Goal: Task Accomplishment & Management: Manage account settings

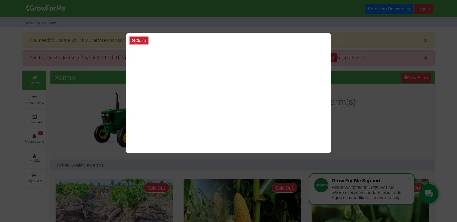
click at [132, 41] on button "Close" at bounding box center [139, 40] width 18 height 7
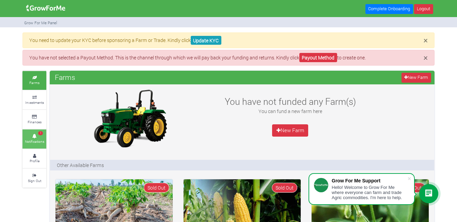
click at [39, 136] on icon at bounding box center [34, 135] width 20 height 3
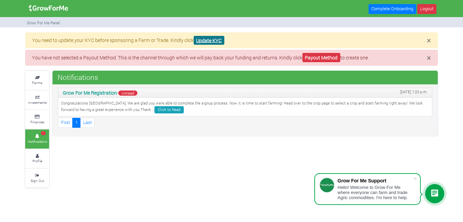
click at [204, 39] on link "Update KYC" at bounding box center [209, 40] width 31 height 9
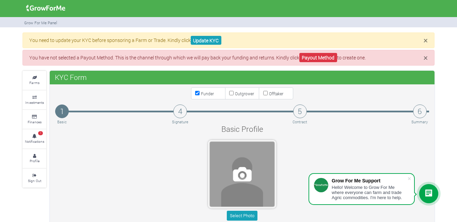
click at [243, 174] on span at bounding box center [242, 173] width 65 height 65
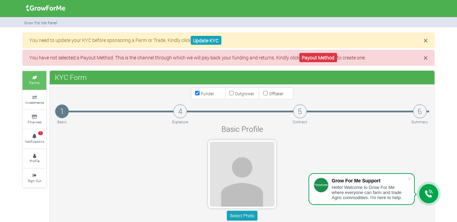
click at [35, 85] on link "Farms" at bounding box center [34, 80] width 24 height 19
